Goal: Transaction & Acquisition: Purchase product/service

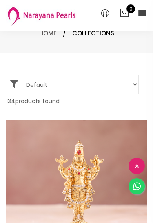
select select "INR"
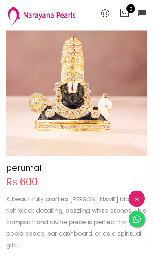
scroll to position [1022, 0]
click at [138, 13] on icon at bounding box center [141, 12] width 9 height 9
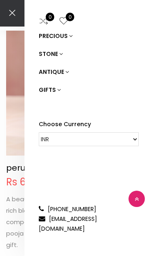
click at [51, 88] on link "GIFTS" at bounding box center [89, 90] width 100 height 18
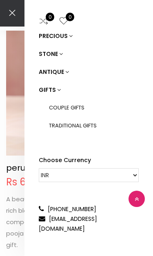
click at [56, 105] on link "COUPLE GIFTS" at bounding box center [94, 108] width 90 height 18
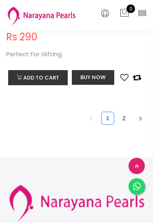
scroll to position [5284, 0]
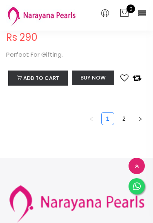
click at [123, 112] on link "2" at bounding box center [124, 118] width 12 height 12
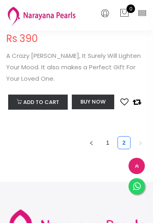
scroll to position [4114, 0]
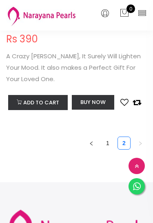
click at [102, 13] on icon at bounding box center [105, 14] width 8 height 10
click at [123, 33] on div "GIFT Rs 390 A Crazy [PERSON_NAME], It Surely Will Lighten Your Mood. It also ma…" at bounding box center [76, 66] width 141 height 91
click at [139, 9] on icon at bounding box center [141, 12] width 9 height 9
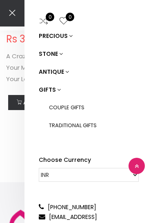
click at [62, 41] on link "PRECIOUS" at bounding box center [89, 36] width 100 height 18
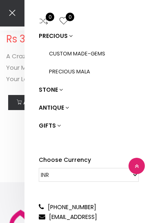
click at [61, 33] on link "PRECIOUS" at bounding box center [89, 36] width 100 height 18
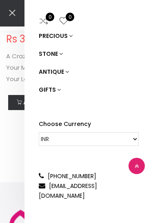
click at [61, 35] on link "PRECIOUS" at bounding box center [89, 36] width 100 height 18
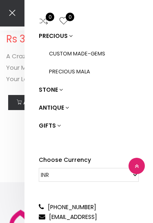
click at [64, 52] on link "CUSTOM MADE-GEMS" at bounding box center [94, 54] width 90 height 18
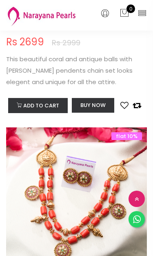
scroll to position [487, 0]
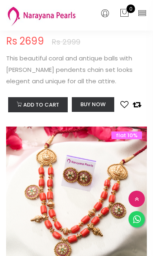
click at [145, 8] on icon at bounding box center [141, 12] width 9 height 9
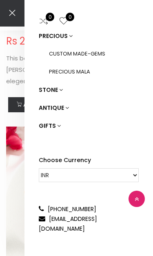
click at [90, 105] on link "ANTIQUE" at bounding box center [89, 108] width 100 height 18
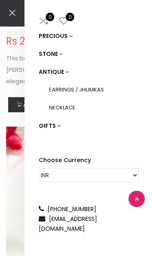
click at [63, 124] on link "GIFTS" at bounding box center [89, 126] width 100 height 18
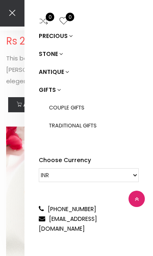
click at [84, 128] on link "TRADITIONAL GIFTS" at bounding box center [94, 126] width 90 height 18
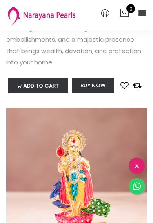
scroll to position [315, 0]
